Goal: Obtain resource: Download file/media

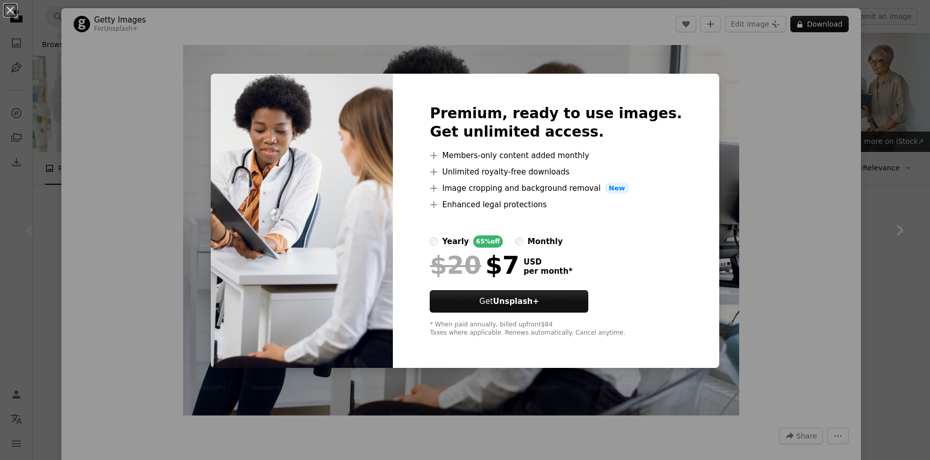
scroll to position [136, 0]
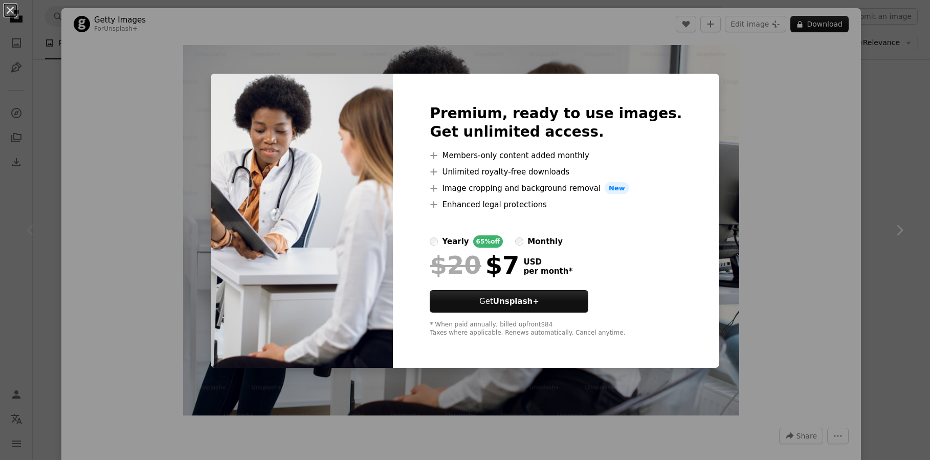
click at [732, 88] on div "An X shape Premium, ready to use images. Get unlimited access. A plus sign Memb…" at bounding box center [465, 230] width 930 height 460
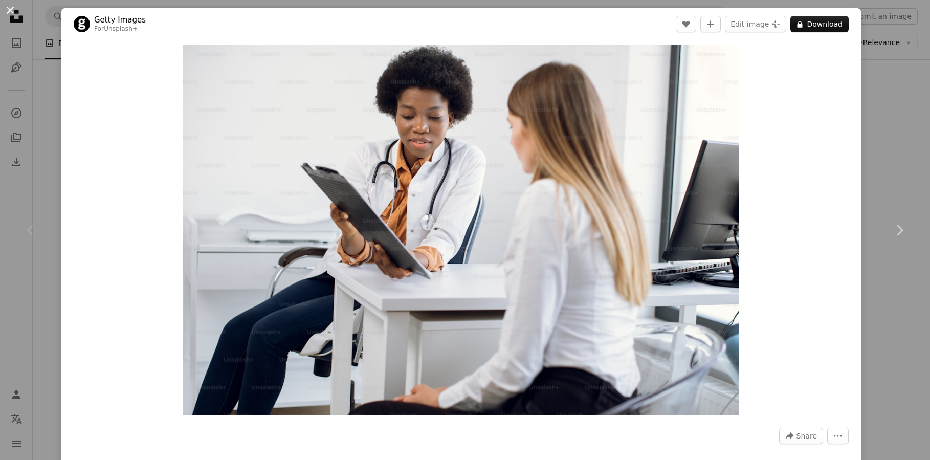
click at [16, 15] on button "An X shape" at bounding box center [10, 10] width 12 height 12
